Goal: Task Accomplishment & Management: Manage account settings

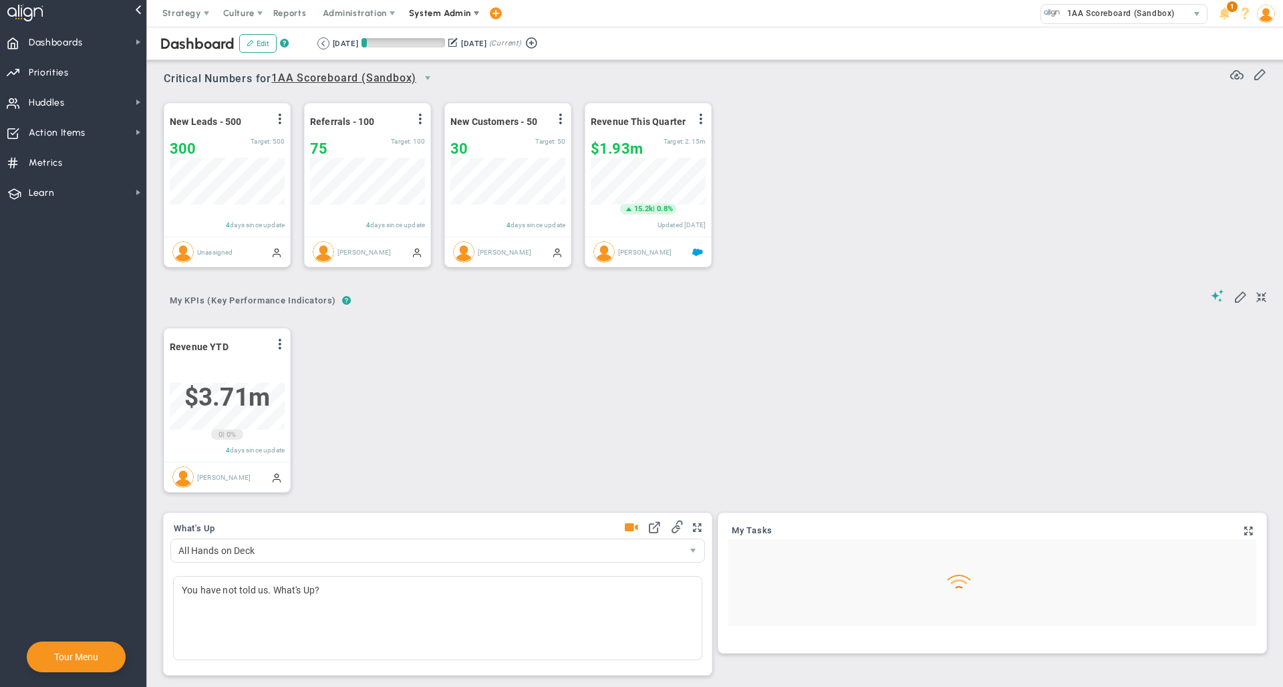
click at [432, 21] on span "System Admin" at bounding box center [441, 13] width 84 height 27
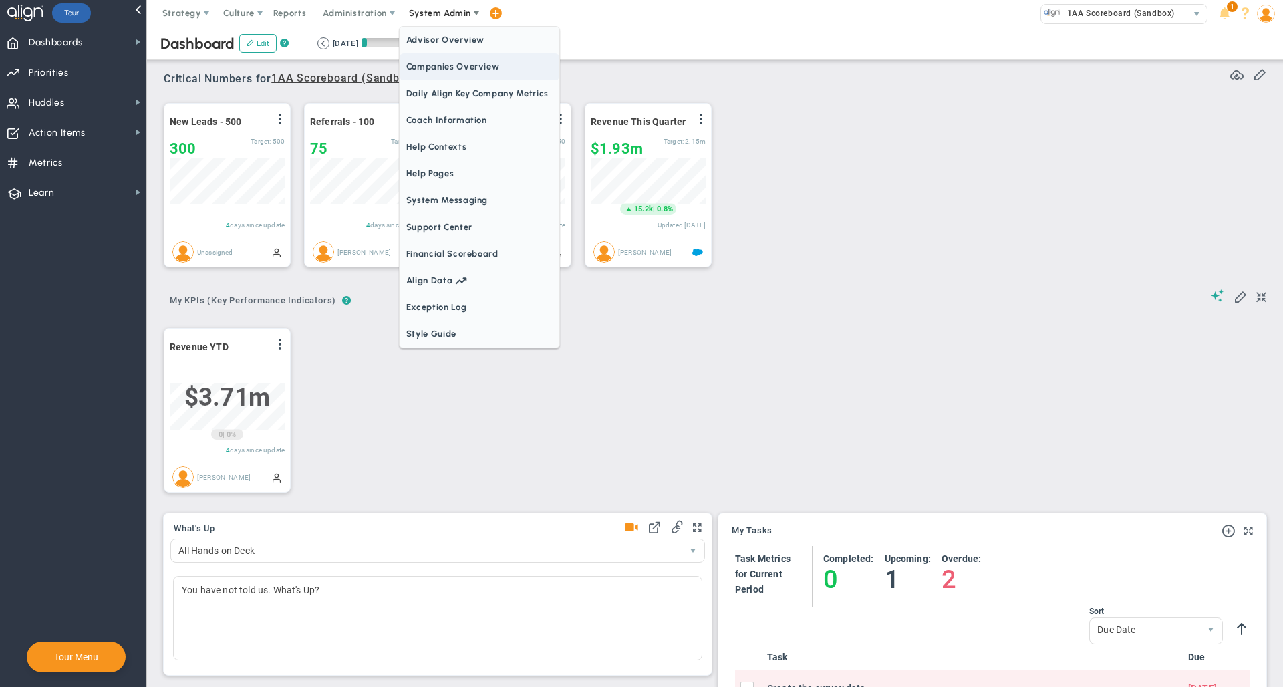
click at [449, 59] on span "Companies Overview" at bounding box center [480, 66] width 160 height 27
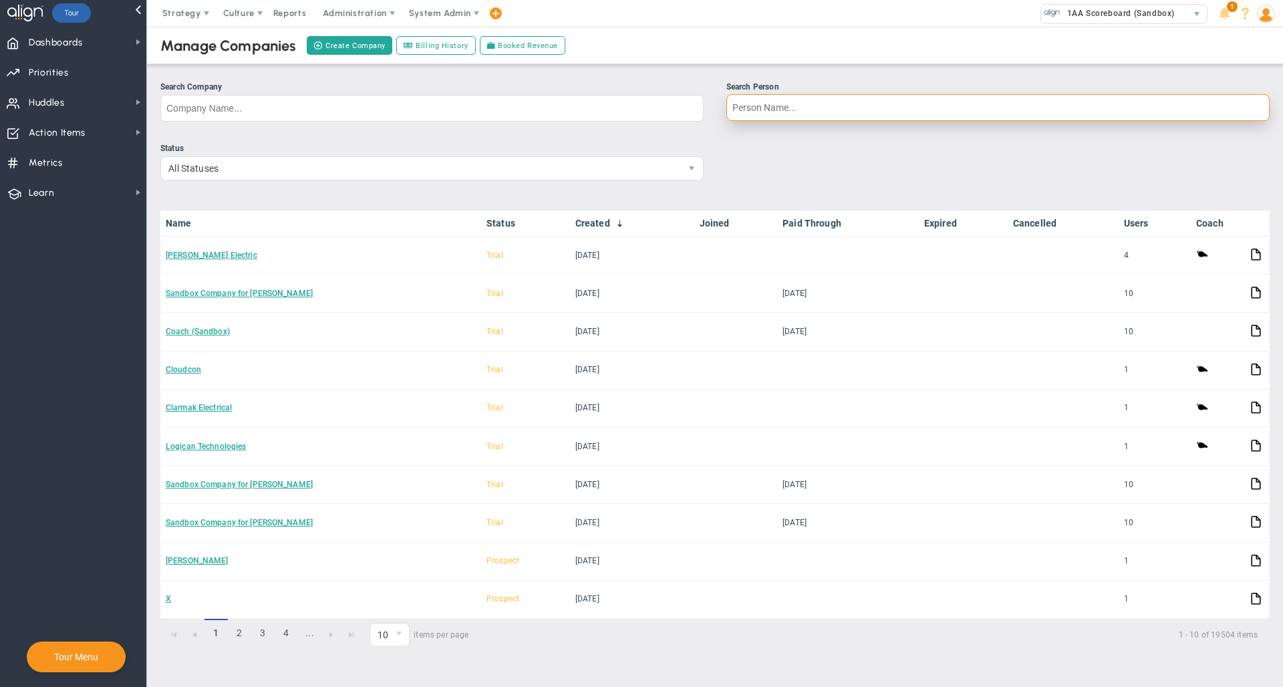
click at [783, 102] on input "Search Person" at bounding box center [998, 107] width 543 height 27
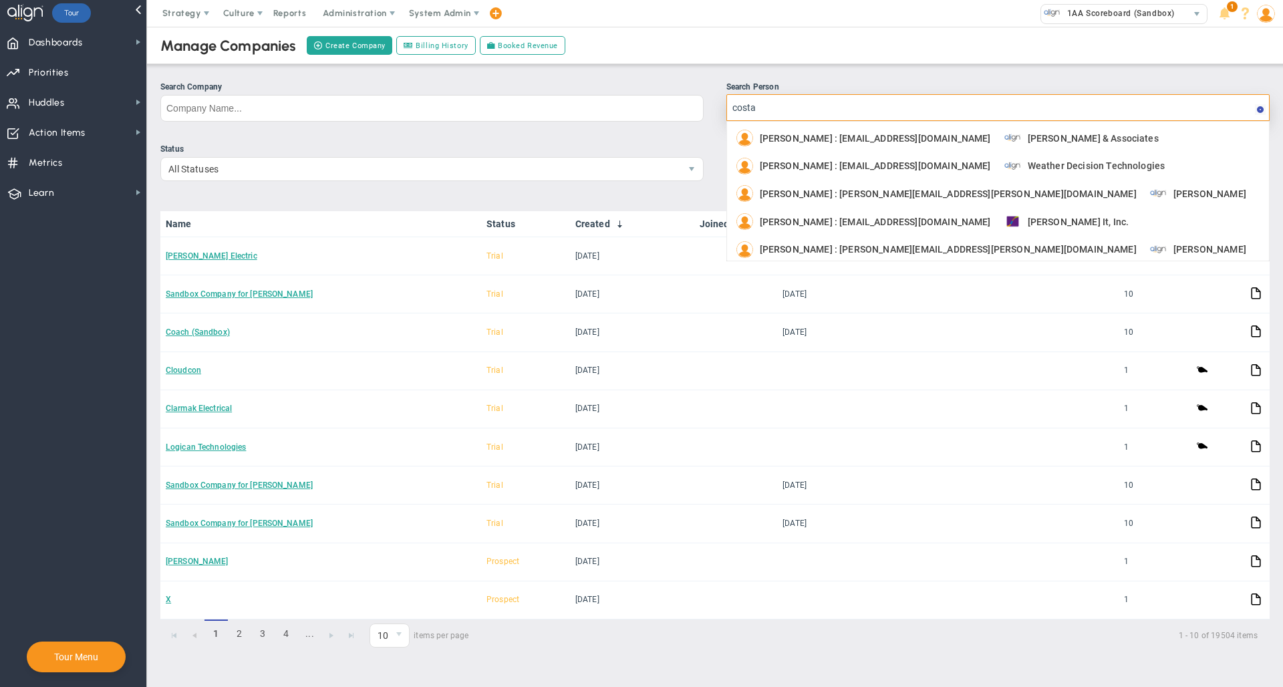
type input "costa s"
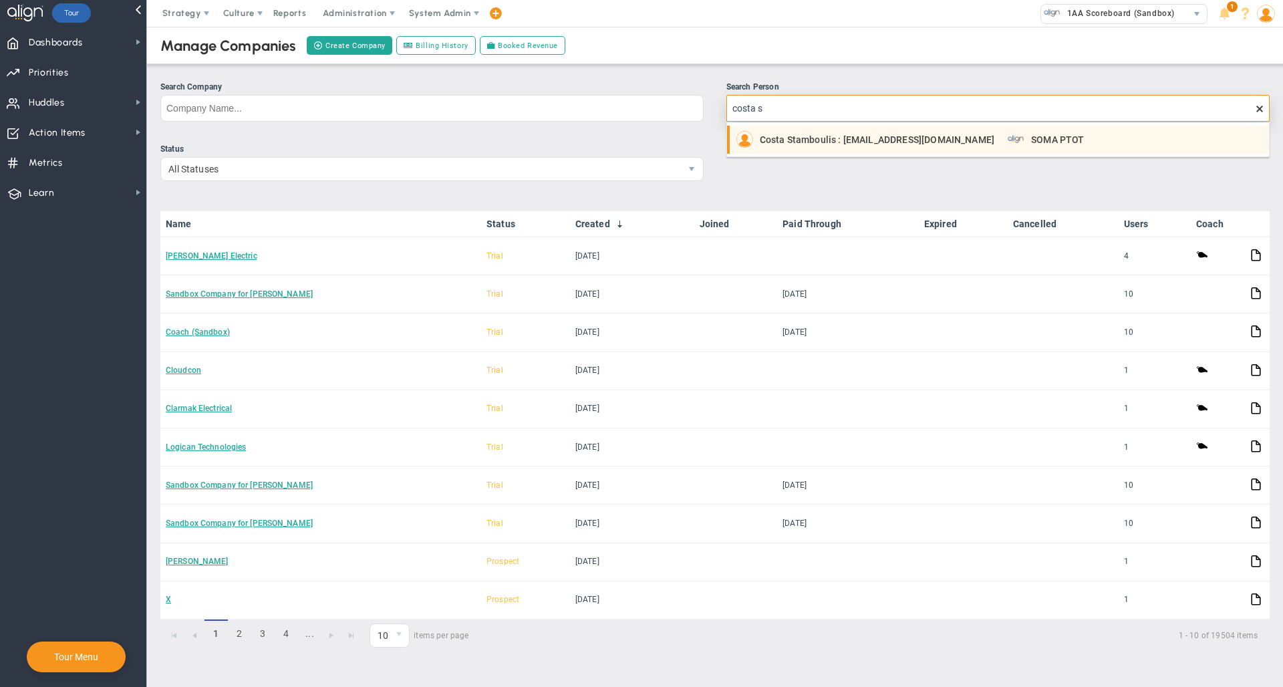
click at [795, 138] on span "Costa Stamboulis : [EMAIL_ADDRESS][DOMAIN_NAME]" at bounding box center [877, 139] width 235 height 9
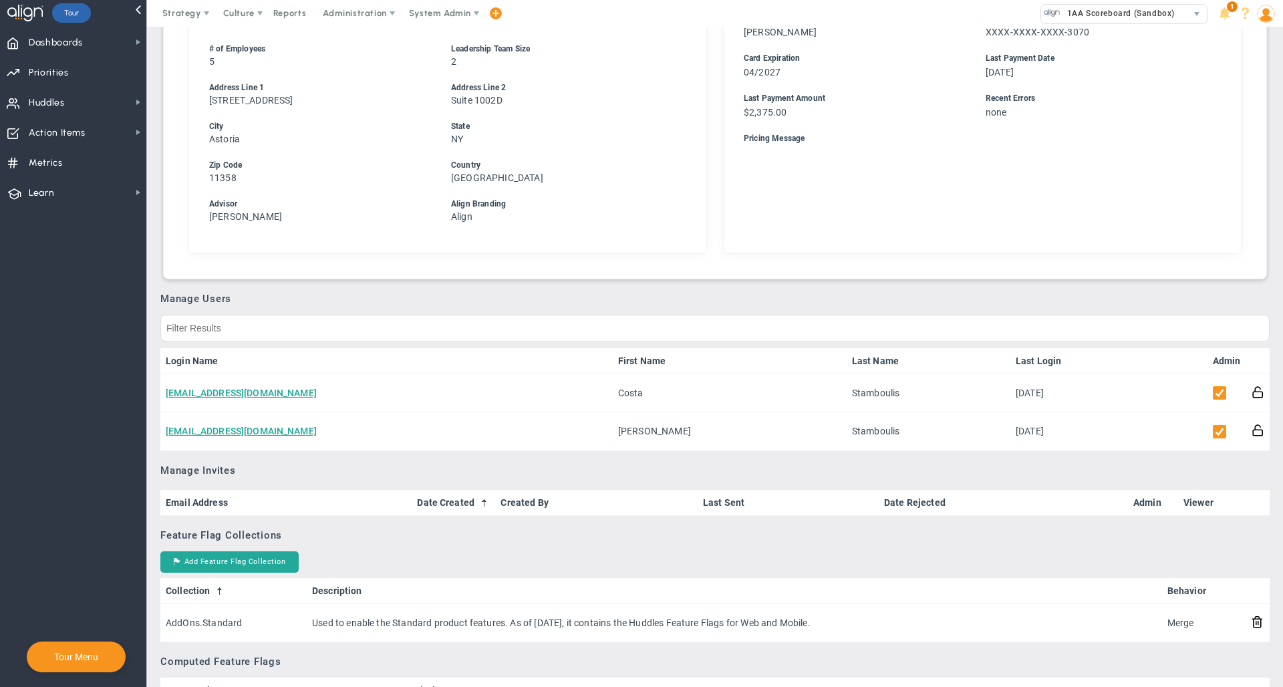
scroll to position [505, 0]
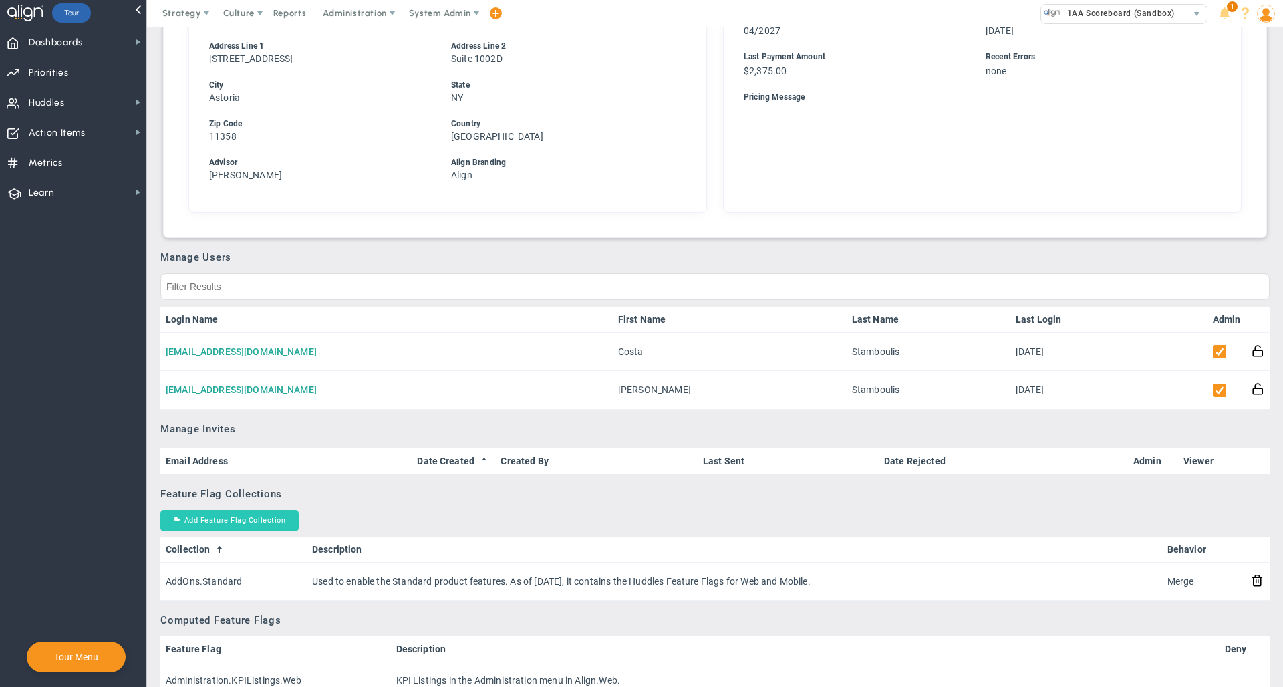
click at [252, 522] on button "Add Feature Flag Collection" at bounding box center [229, 520] width 138 height 21
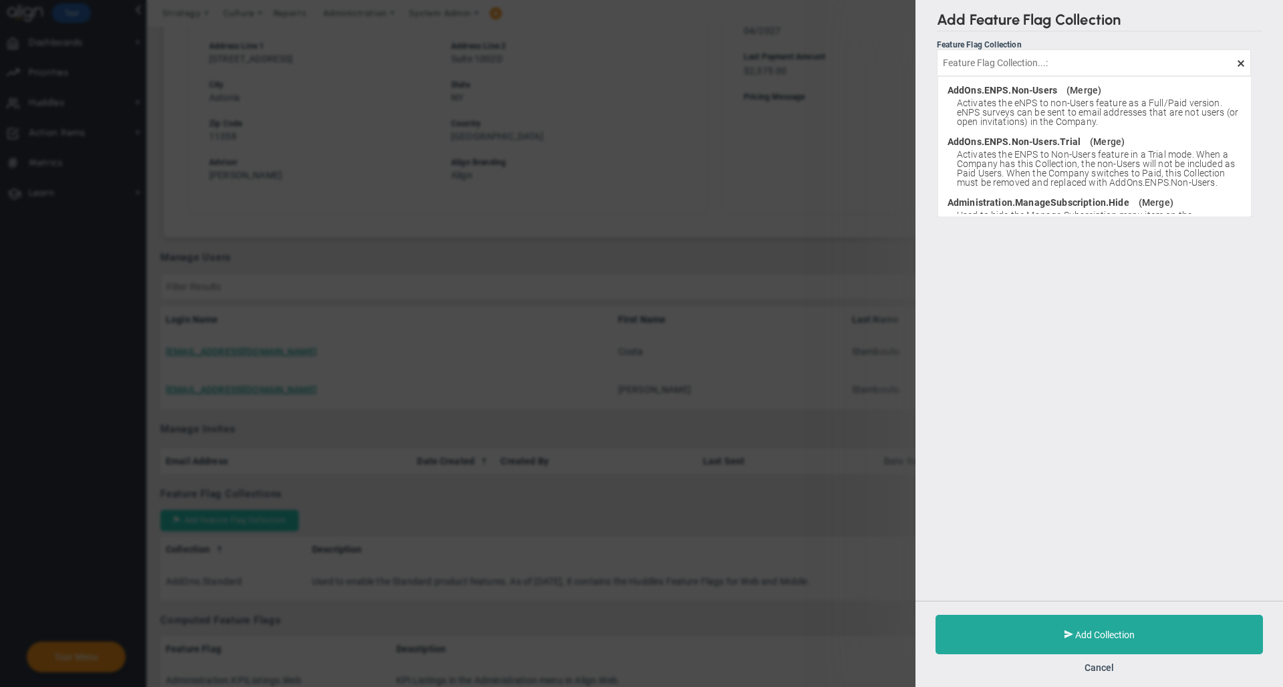
type input "d"
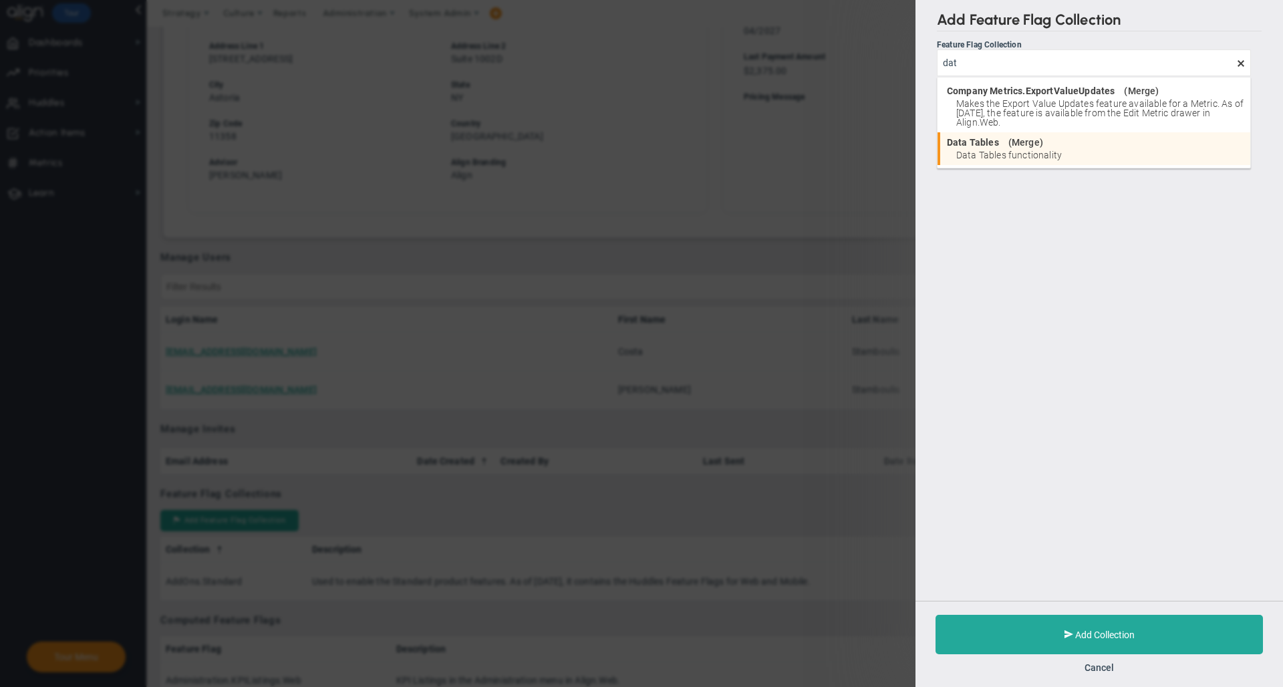
click at [1006, 148] on li "Data Tables ( Merge ) Data Tables functionality" at bounding box center [1094, 148] width 313 height 33
type input "Data Tables"
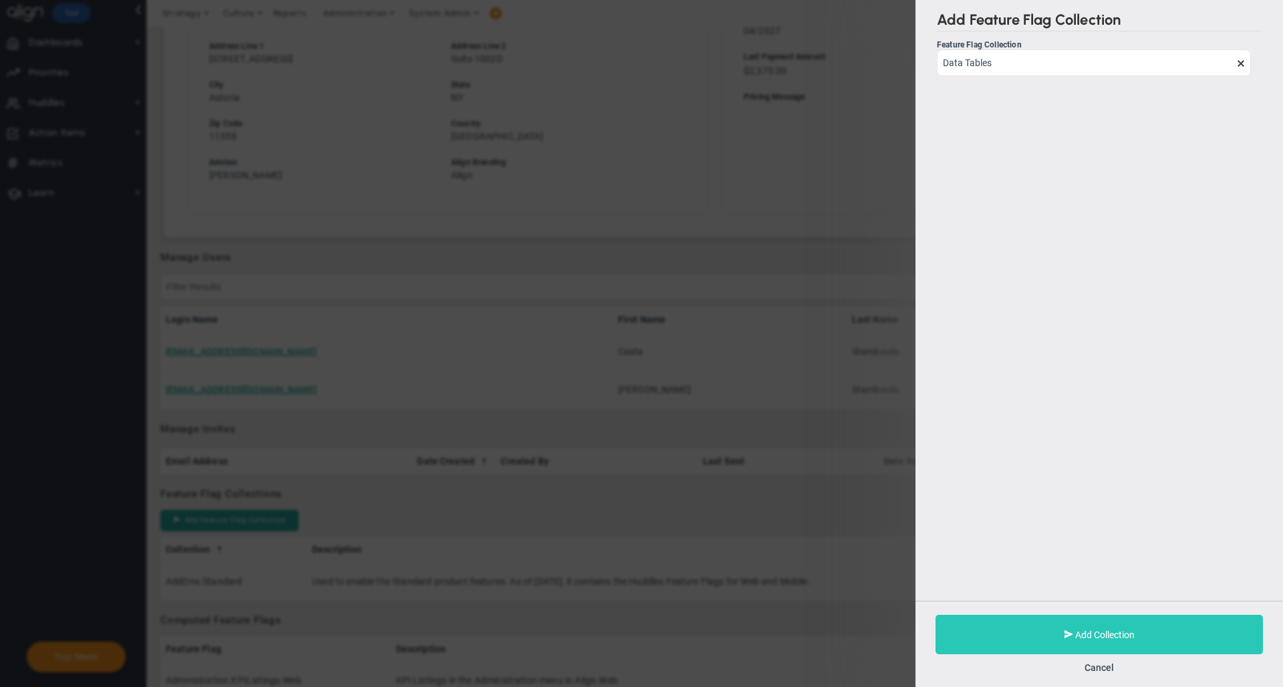
click at [989, 631] on button "Add Collection" at bounding box center [1100, 634] width 328 height 39
